Goal: Transaction & Acquisition: Purchase product/service

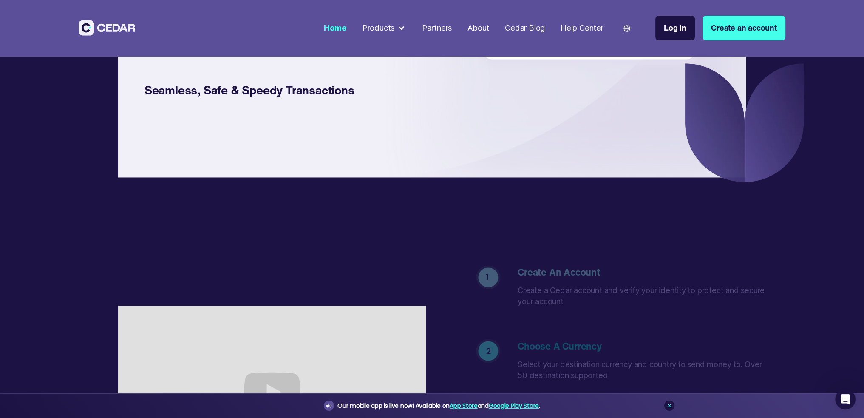
scroll to position [1859, 0]
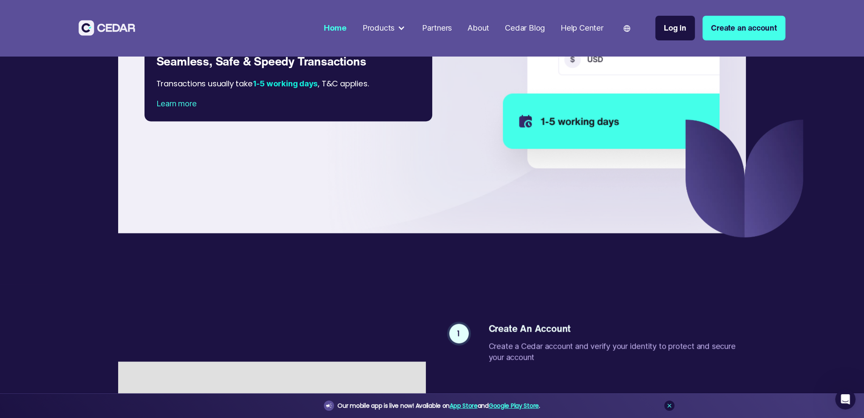
click at [386, 30] on div "Products" at bounding box center [378, 28] width 32 height 12
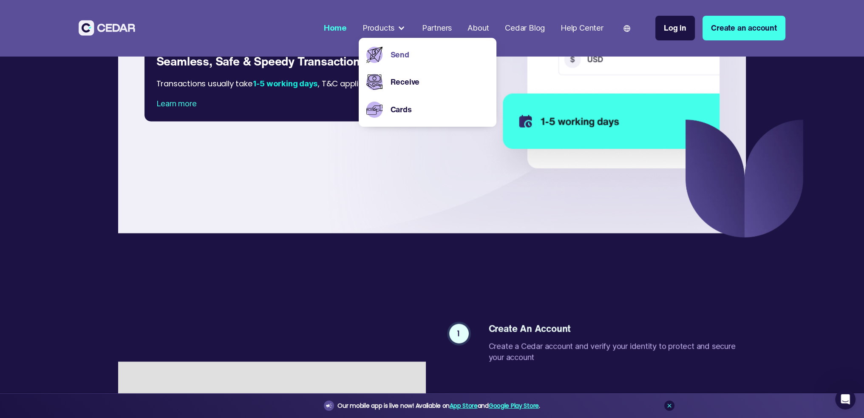
click at [404, 60] on link "Send" at bounding box center [439, 55] width 98 height 12
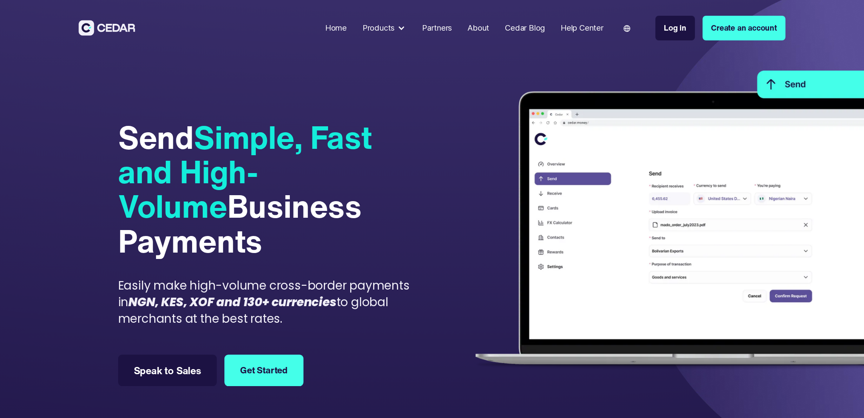
type input "******"
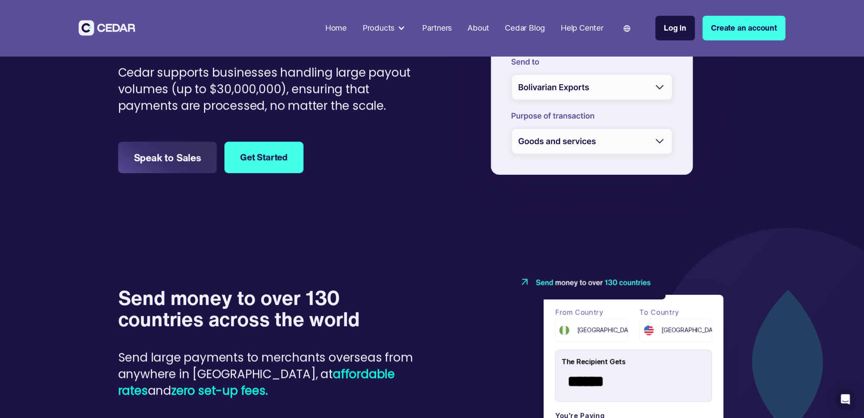
scroll to position [791, 0]
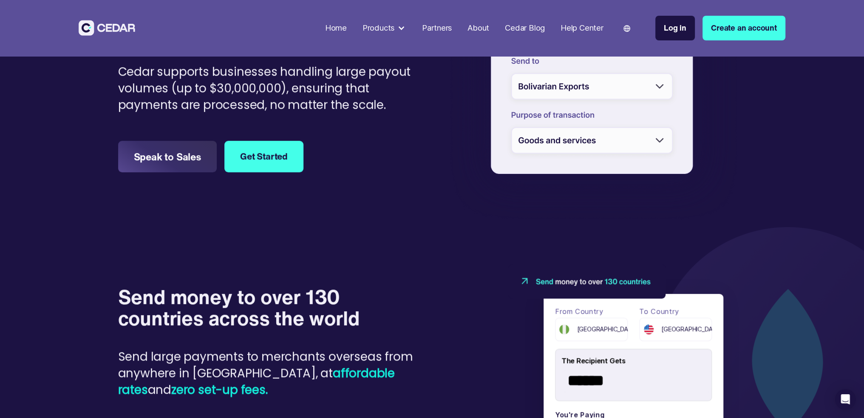
click at [440, 30] on div "Partners" at bounding box center [437, 28] width 30 height 12
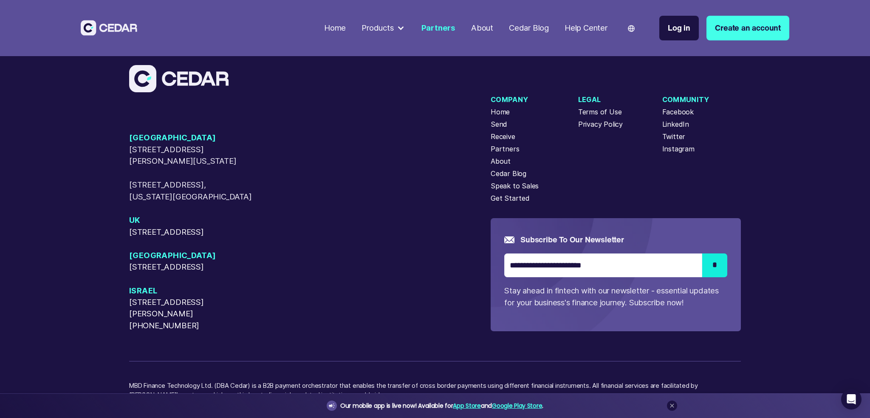
scroll to position [2372, 0]
click at [485, 29] on div "About" at bounding box center [482, 28] width 22 height 12
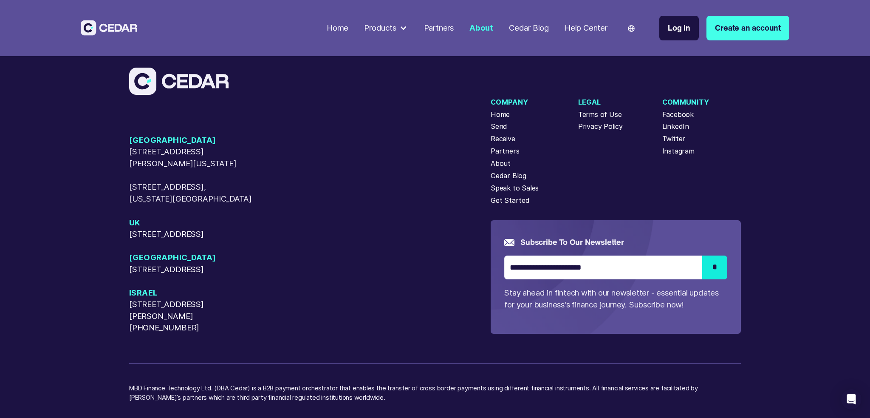
scroll to position [3140, 0]
